Goal: Navigation & Orientation: Understand site structure

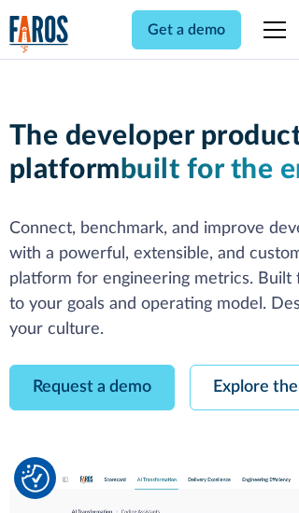
scroll to position [106, 0]
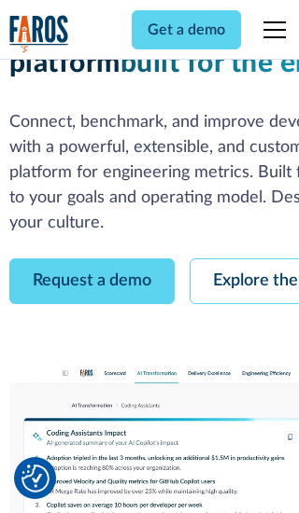
click at [91, 259] on link "Request a demo" at bounding box center [91, 282] width 165 height 46
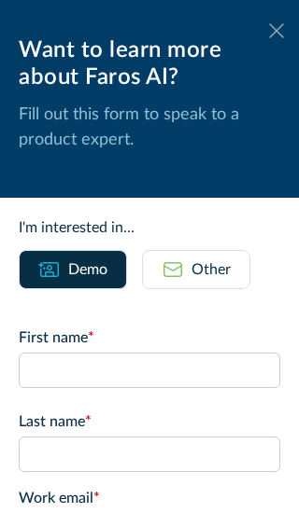
click at [276, 31] on icon at bounding box center [276, 30] width 15 height 14
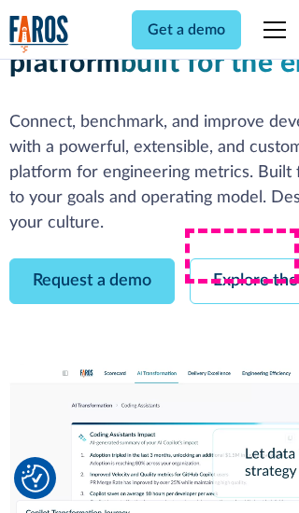
click at [244, 259] on link "Explore the platform" at bounding box center [288, 282] width 199 height 46
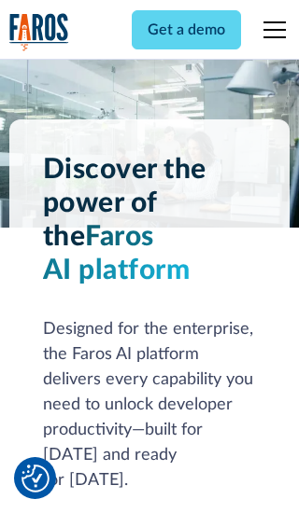
scroll to position [14018, 0]
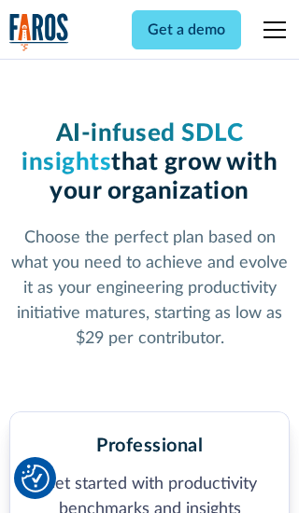
scroll to position [2892, 0]
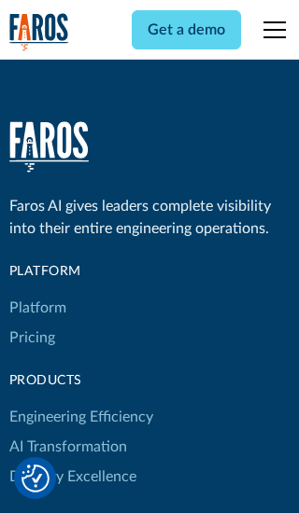
click at [36, 293] on link "Platform" at bounding box center [37, 308] width 57 height 30
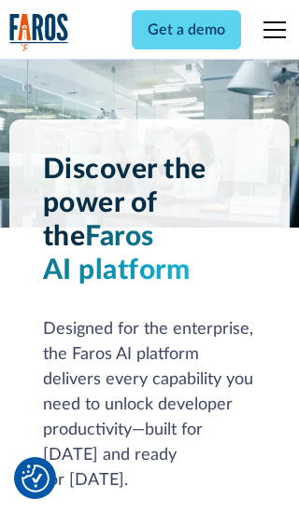
scroll to position [14618, 0]
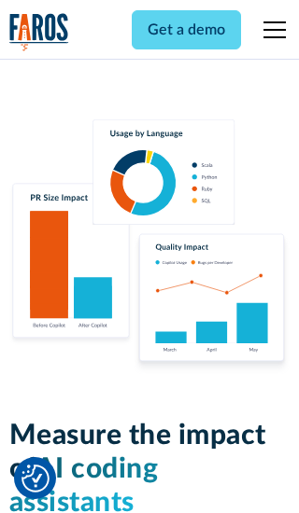
scroll to position [11537, 0]
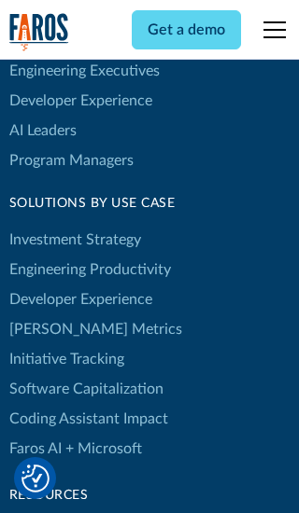
click at [56, 315] on link "[PERSON_NAME] Metrics" at bounding box center [95, 330] width 173 height 30
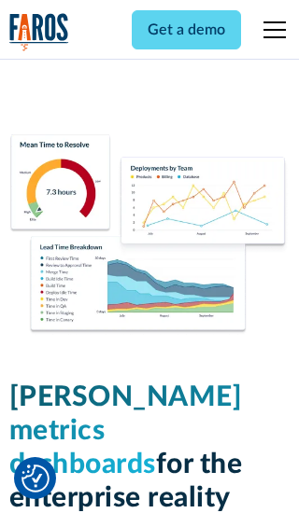
scroll to position [8172, 0]
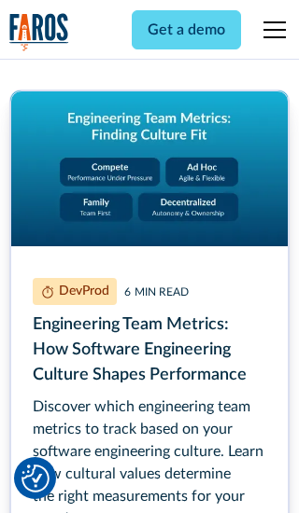
scroll to position [8419, 0]
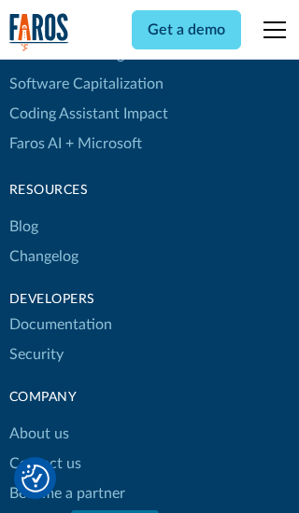
click at [43, 257] on link "Changelog" at bounding box center [43, 257] width 69 height 30
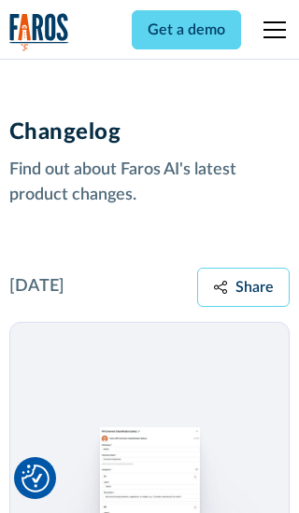
scroll to position [22542, 0]
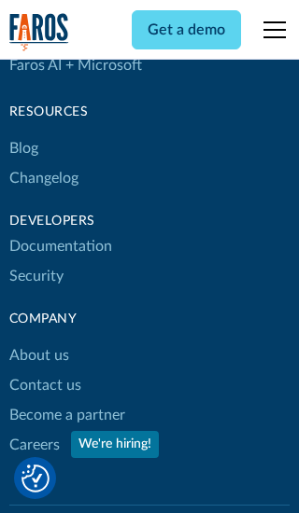
click at [38, 341] on link "About us" at bounding box center [39, 356] width 60 height 30
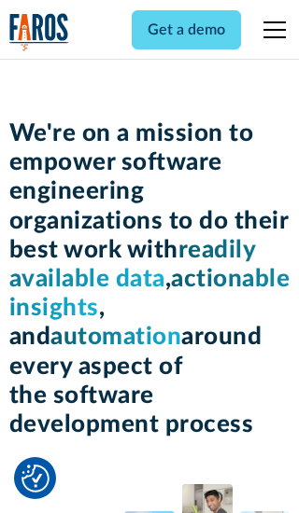
scroll to position [6436, 0]
